Goal: Transaction & Acquisition: Purchase product/service

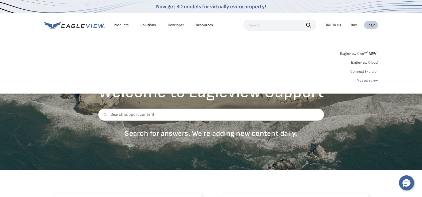
click at [368, 80] on link "MyEagleview" at bounding box center [366, 80] width 21 height 5
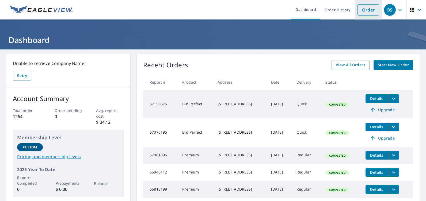
click at [363, 9] on link "Order" at bounding box center [368, 9] width 22 height 11
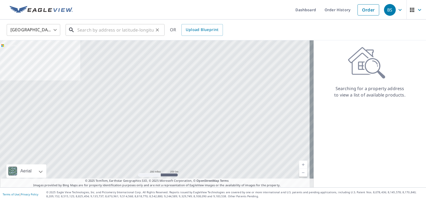
click at [117, 27] on input "text" at bounding box center [115, 29] width 76 height 15
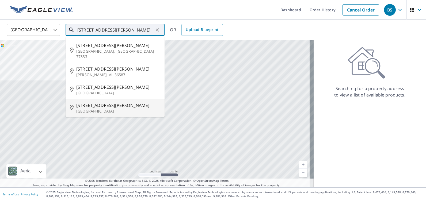
click at [89, 102] on span "[STREET_ADDRESS][PERSON_NAME]" at bounding box center [118, 105] width 84 height 6
type input "[STREET_ADDRESS][PERSON_NAME]"
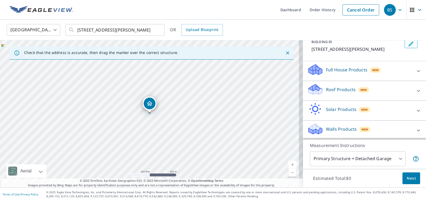
scroll to position [36, 0]
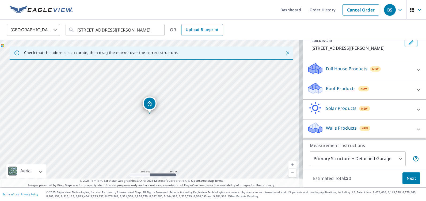
click at [329, 88] on p "Roof Products" at bounding box center [341, 88] width 30 height 6
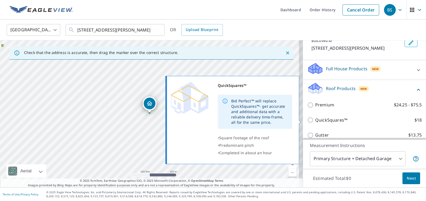
click at [307, 118] on input "QuickSquares™ $18" at bounding box center [311, 120] width 8 height 6
checkbox input "true"
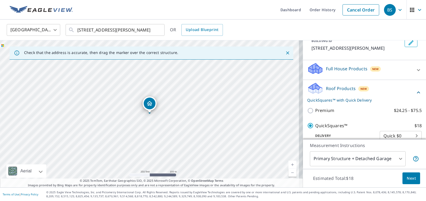
click at [406, 178] on span "Next" at bounding box center [410, 178] width 9 height 7
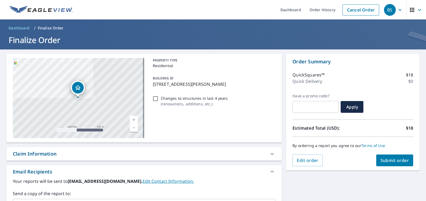
click at [386, 158] on span "Submit order" at bounding box center [394, 160] width 29 height 6
